Goal: Task Accomplishment & Management: Manage account settings

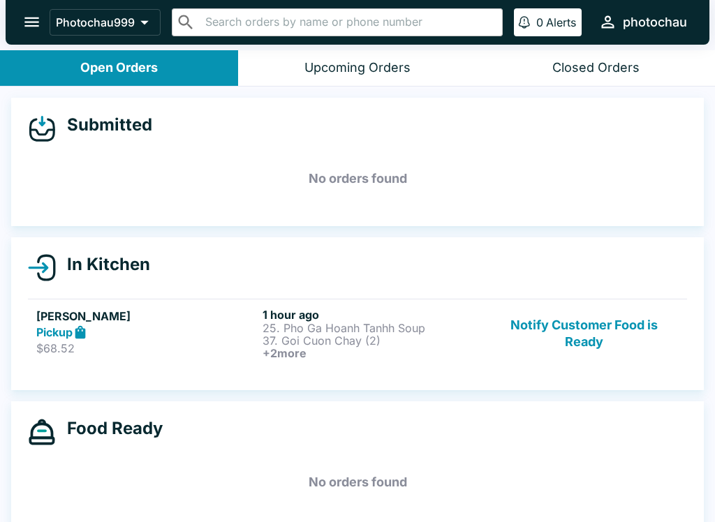
click at [584, 328] on button "Notify Customer Food is Ready" at bounding box center [583, 334] width 189 height 52
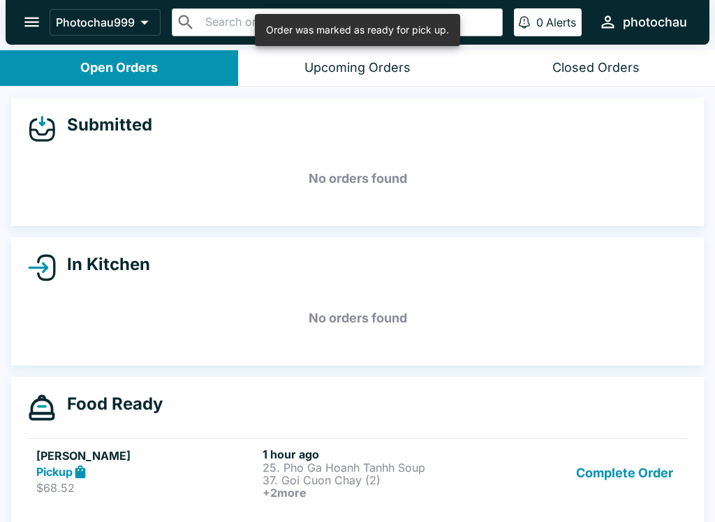
click at [615, 468] on button "Complete Order" at bounding box center [624, 473] width 108 height 52
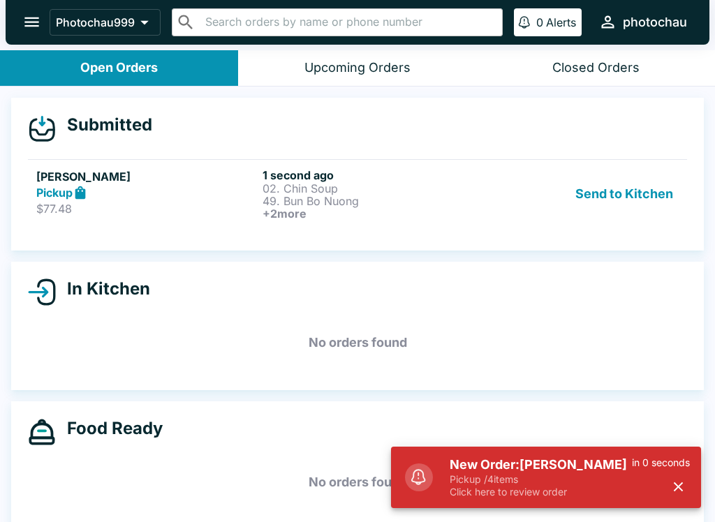
click at [523, 208] on div "Send to Kitchen" at bounding box center [583, 194] width 189 height 52
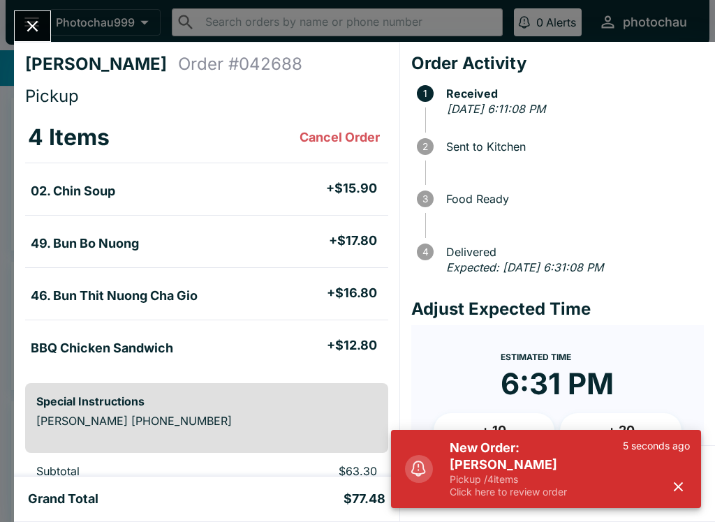
click at [680, 487] on icon "button" at bounding box center [677, 486] width 9 height 9
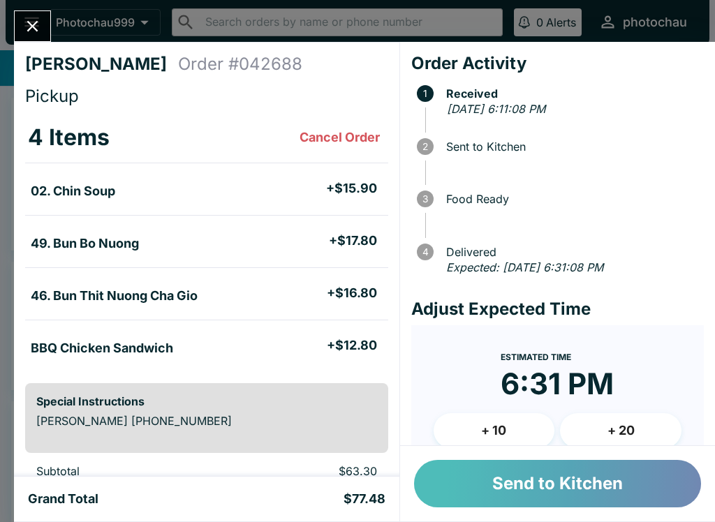
click at [592, 475] on button "Send to Kitchen" at bounding box center [557, 483] width 287 height 47
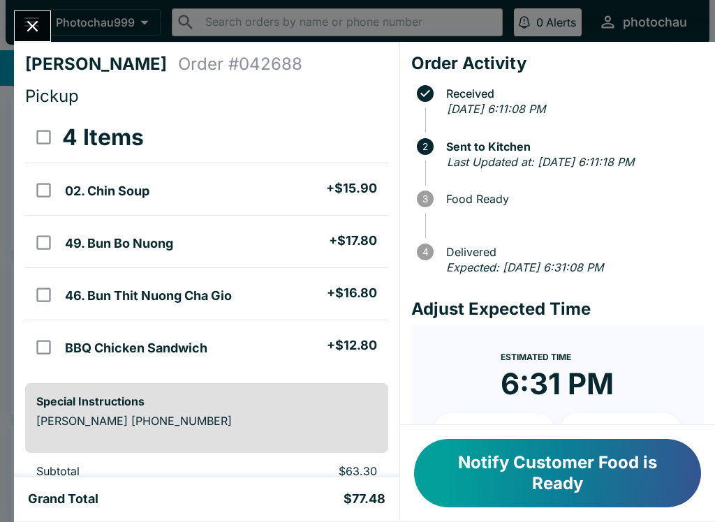
click at [38, 31] on icon "Close" at bounding box center [32, 26] width 19 height 19
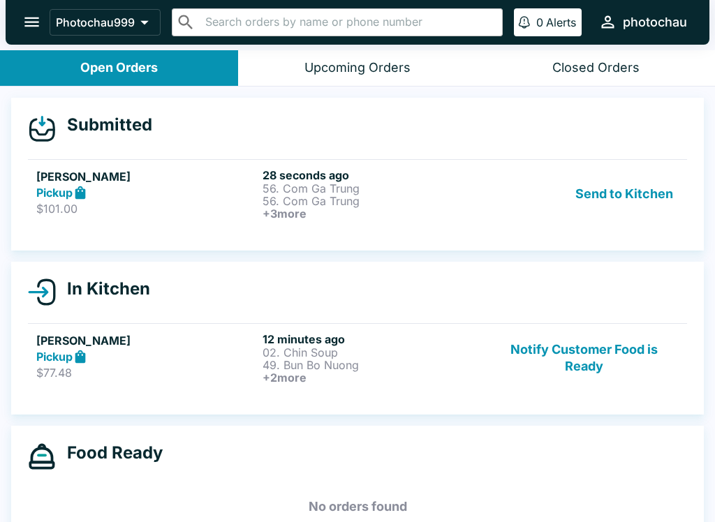
click at [460, 207] on h6 "+ 3 more" at bounding box center [372, 213] width 221 height 13
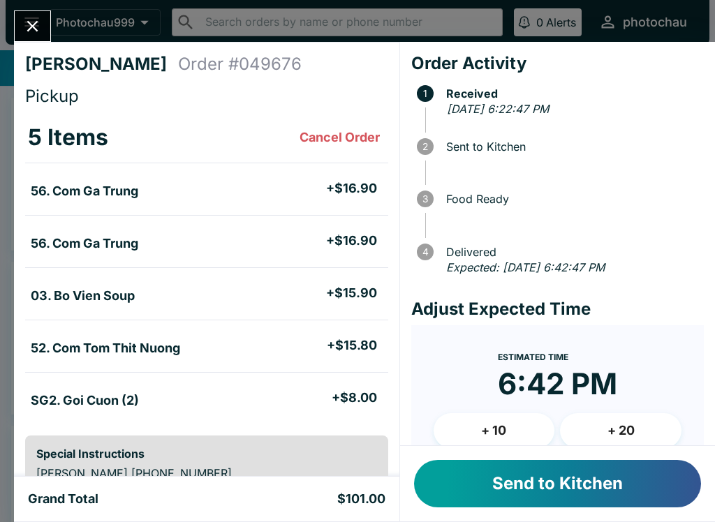
click at [515, 474] on button "Send to Kitchen" at bounding box center [557, 483] width 287 height 47
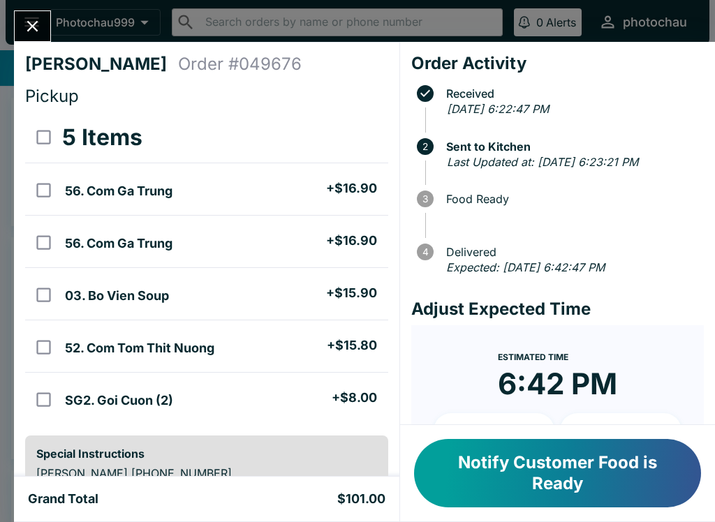
click at [36, 32] on icon "Close" at bounding box center [32, 26] width 19 height 19
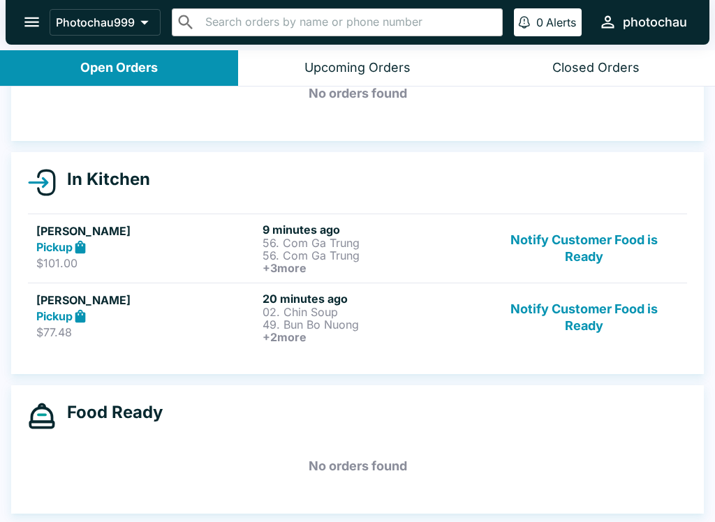
scroll to position [85, 0]
click at [326, 237] on p "56. Com Ga Trung" at bounding box center [372, 243] width 221 height 13
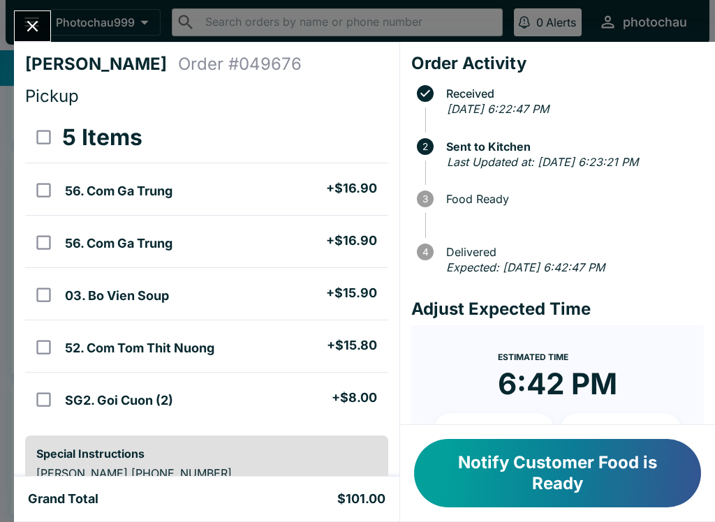
click at [17, 33] on button "Close" at bounding box center [33, 26] width 36 height 30
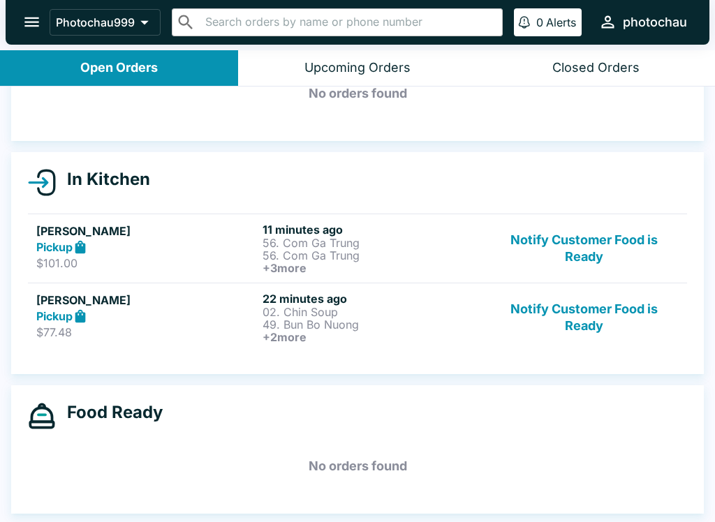
click at [334, 334] on h6 "+ 2 more" at bounding box center [372, 337] width 221 height 13
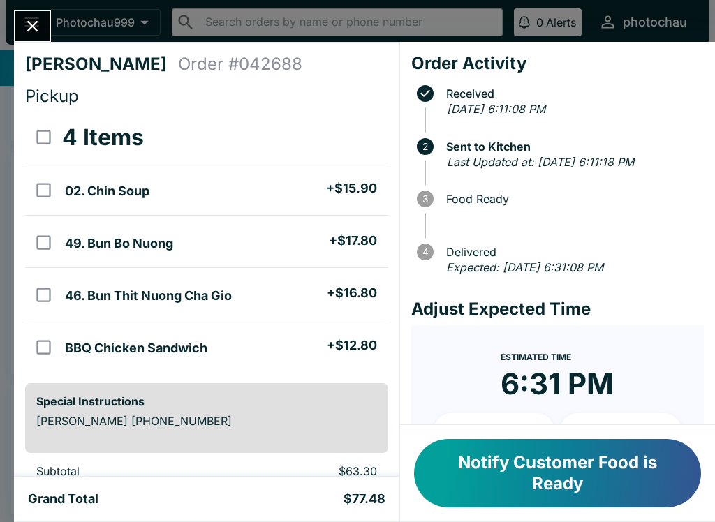
click at [41, 92] on span "Pickup" at bounding box center [52, 96] width 54 height 20
click at [40, 15] on button "Close" at bounding box center [33, 26] width 36 height 30
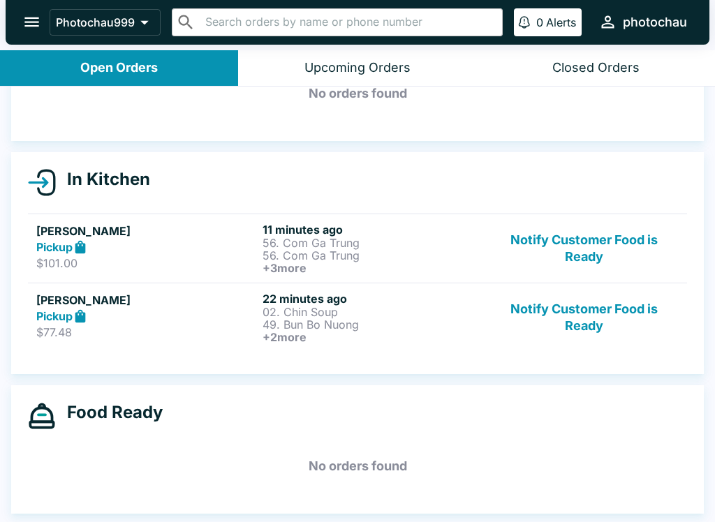
click at [572, 312] on button "Notify Customer Food is Ready" at bounding box center [583, 318] width 189 height 52
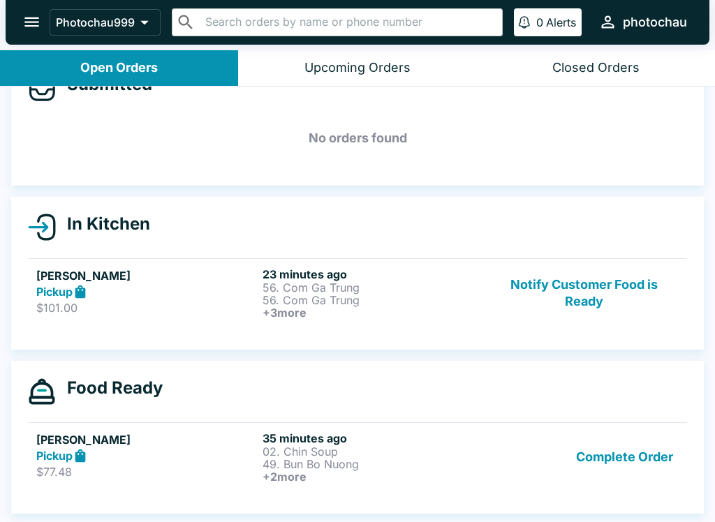
click at [604, 450] on button "Complete Order" at bounding box center [624, 457] width 108 height 52
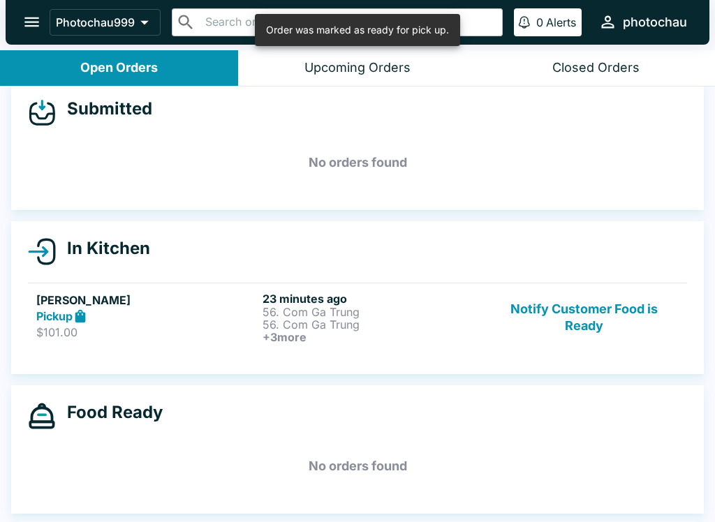
scroll to position [16, 0]
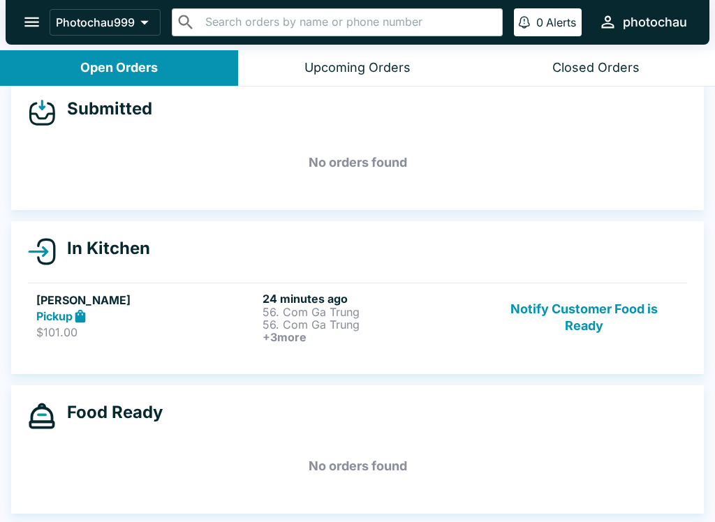
click at [587, 325] on button "Notify Customer Food is Ready" at bounding box center [583, 318] width 189 height 52
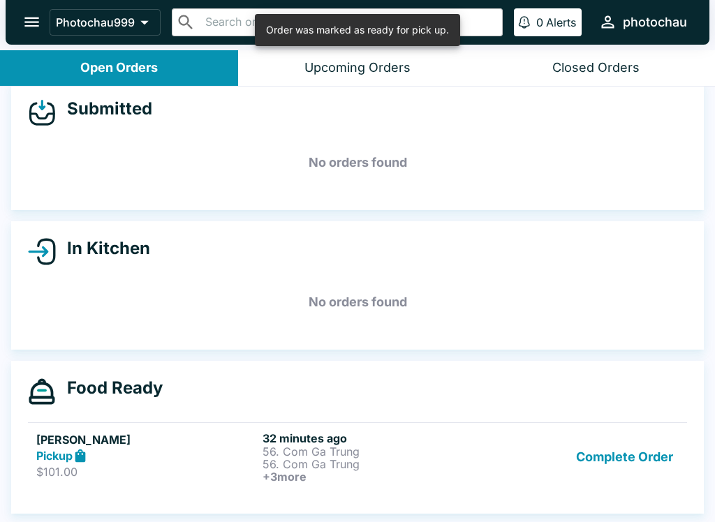
click at [597, 455] on button "Complete Order" at bounding box center [624, 457] width 108 height 52
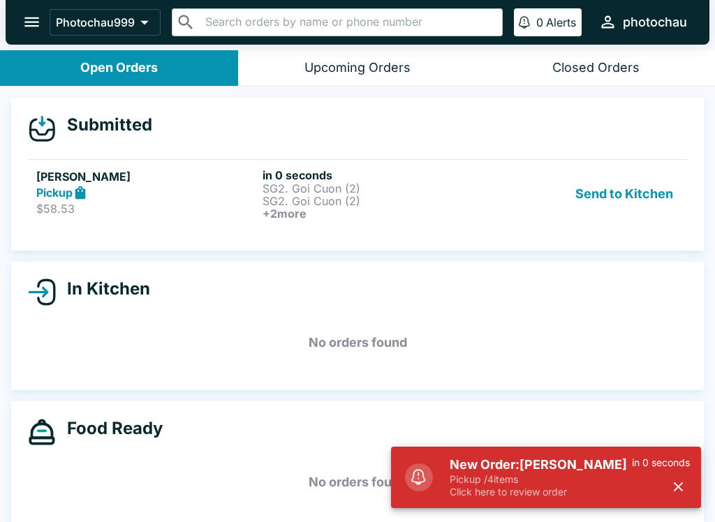
click at [371, 192] on p "SG2. Goi Cuon (2)" at bounding box center [372, 188] width 221 height 13
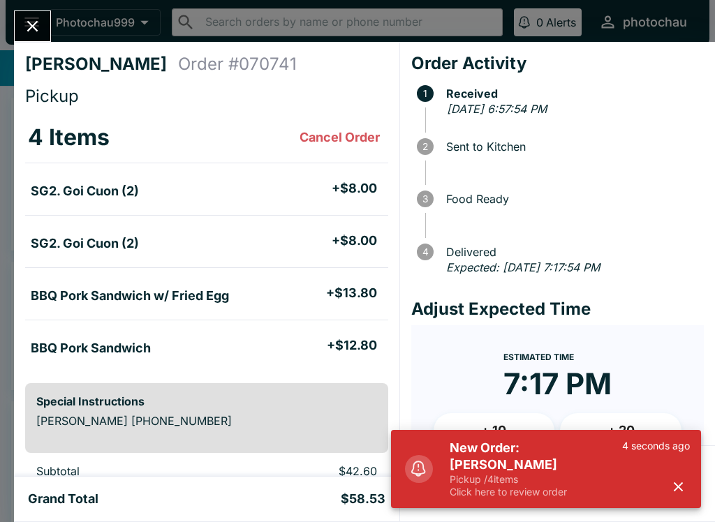
click at [515, 478] on p "Pickup / 4 items" at bounding box center [535, 479] width 172 height 13
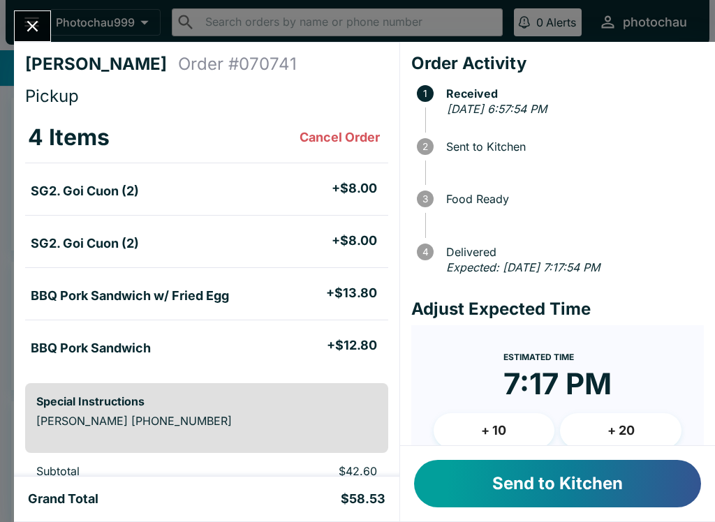
click at [491, 426] on button "+ 10" at bounding box center [493, 430] width 121 height 35
click at [480, 478] on button "Send to Kitchen" at bounding box center [557, 483] width 287 height 47
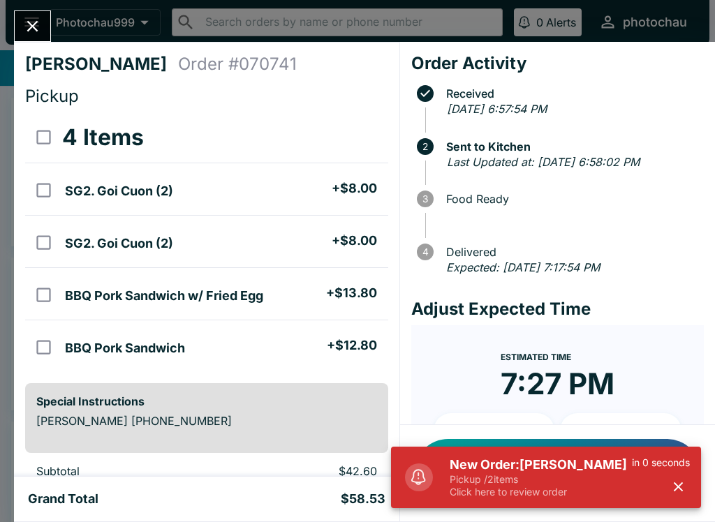
click at [25, 24] on icon "Close" at bounding box center [32, 26] width 19 height 19
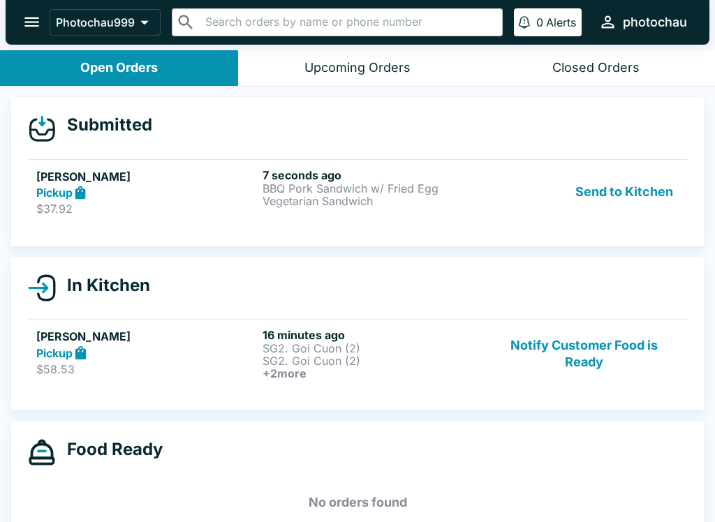
click at [525, 206] on div "Send to Kitchen" at bounding box center [583, 192] width 189 height 48
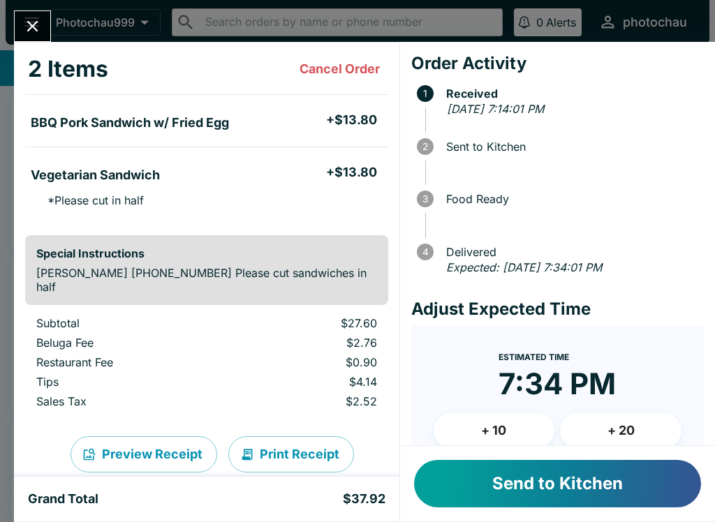
scroll to position [68, 0]
click at [503, 470] on button "Send to Kitchen" at bounding box center [557, 483] width 287 height 47
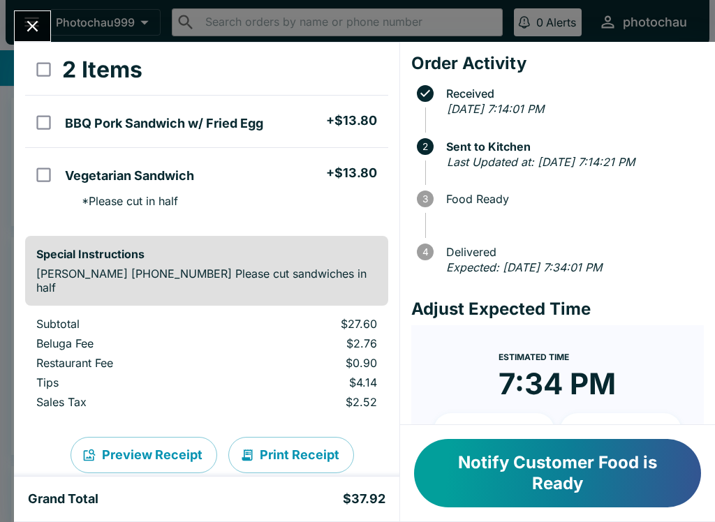
click at [48, 24] on button "Close" at bounding box center [33, 26] width 36 height 30
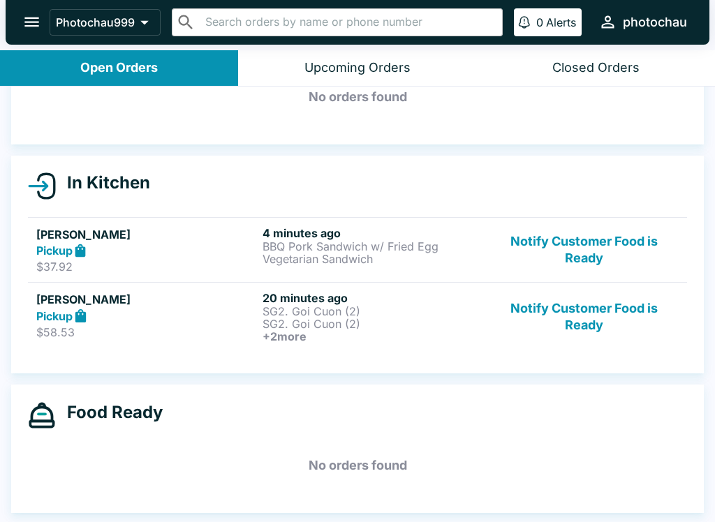
scroll to position [82, 0]
click at [599, 256] on button "Notify Customer Food is Ready" at bounding box center [583, 250] width 189 height 48
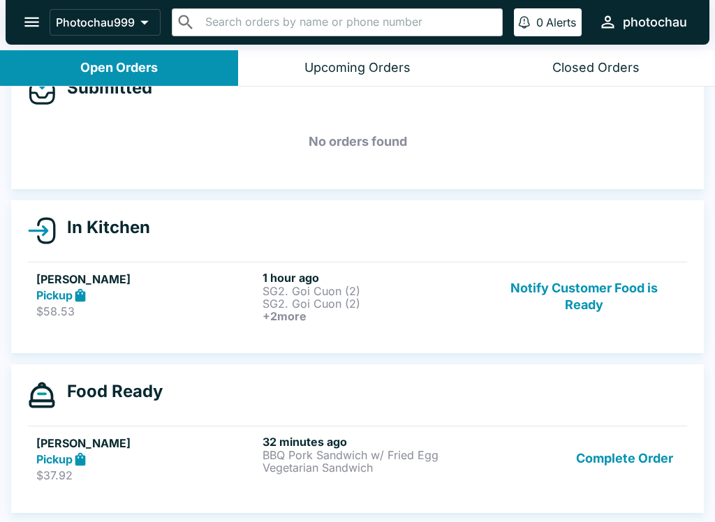
scroll to position [2, 0]
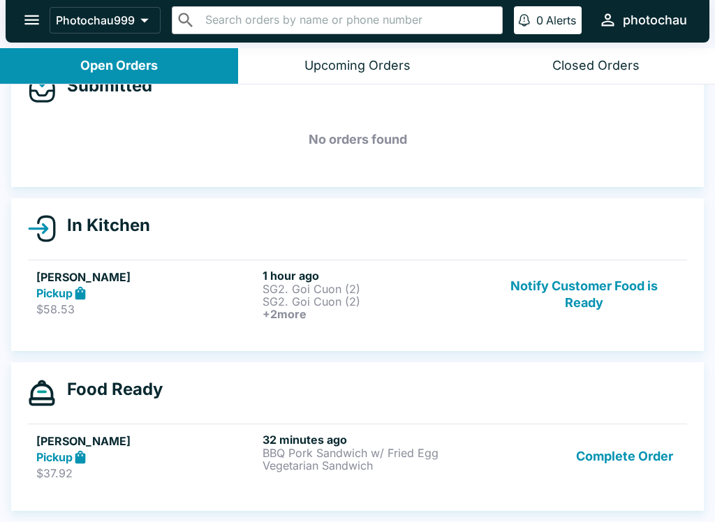
click at [343, 299] on p "SG2. Goi Cuon (2)" at bounding box center [372, 301] width 221 height 13
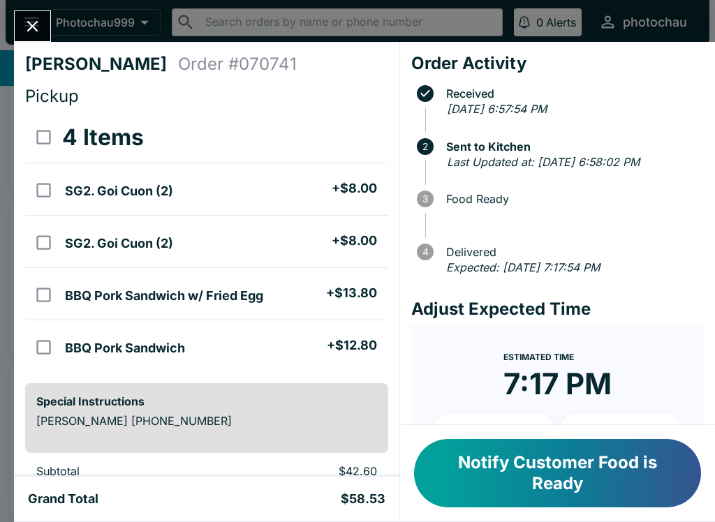
click at [24, 12] on button "Close" at bounding box center [33, 26] width 36 height 30
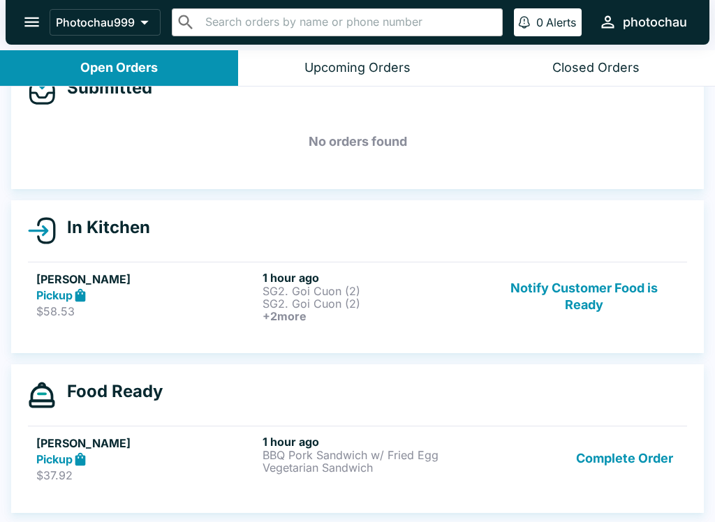
click at [605, 480] on button "Complete Order" at bounding box center [624, 459] width 108 height 48
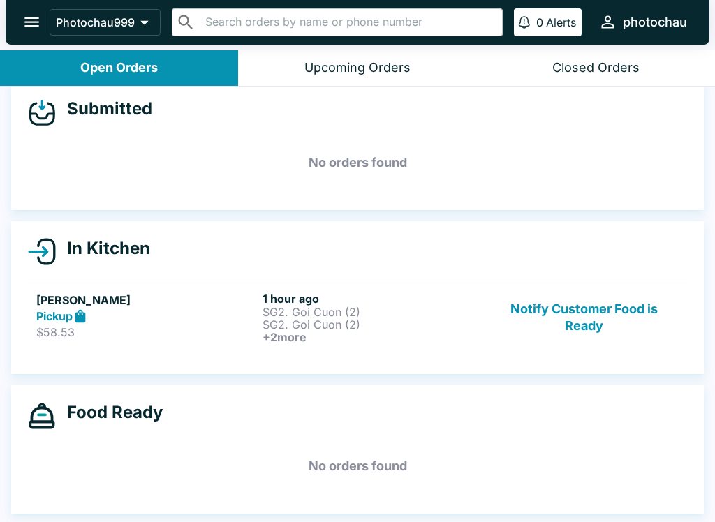
scroll to position [16, 0]
click at [598, 329] on button "Notify Customer Food is Ready" at bounding box center [583, 318] width 189 height 52
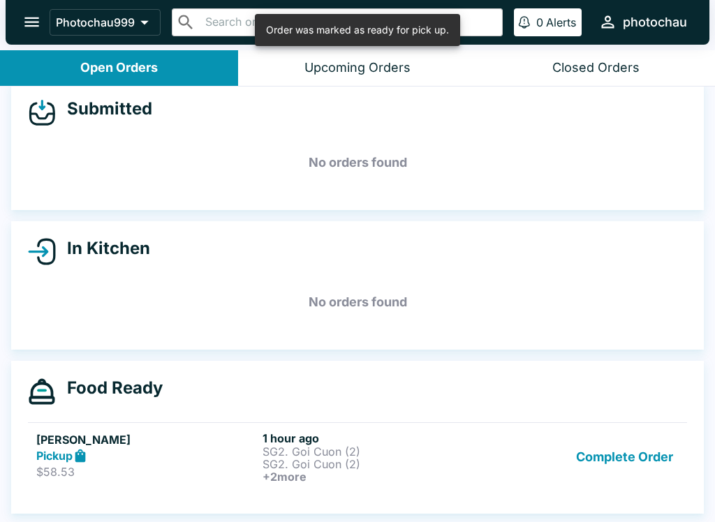
scroll to position [2, 0]
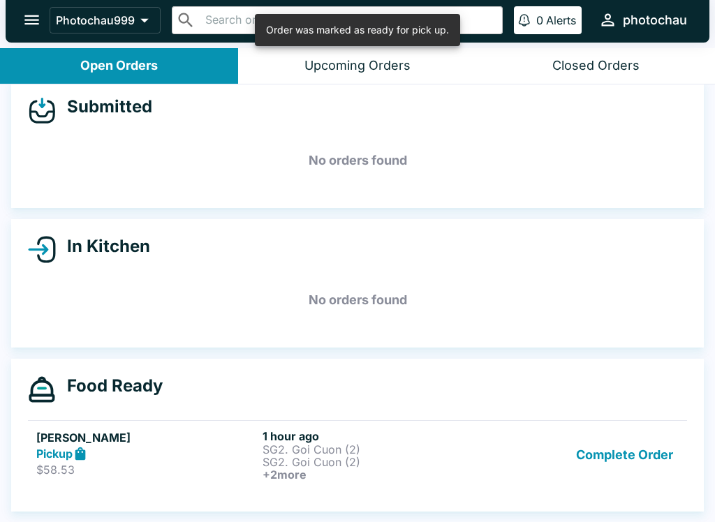
click at [609, 463] on button "Complete Order" at bounding box center [624, 455] width 108 height 52
